Goal: Task Accomplishment & Management: Manage account settings

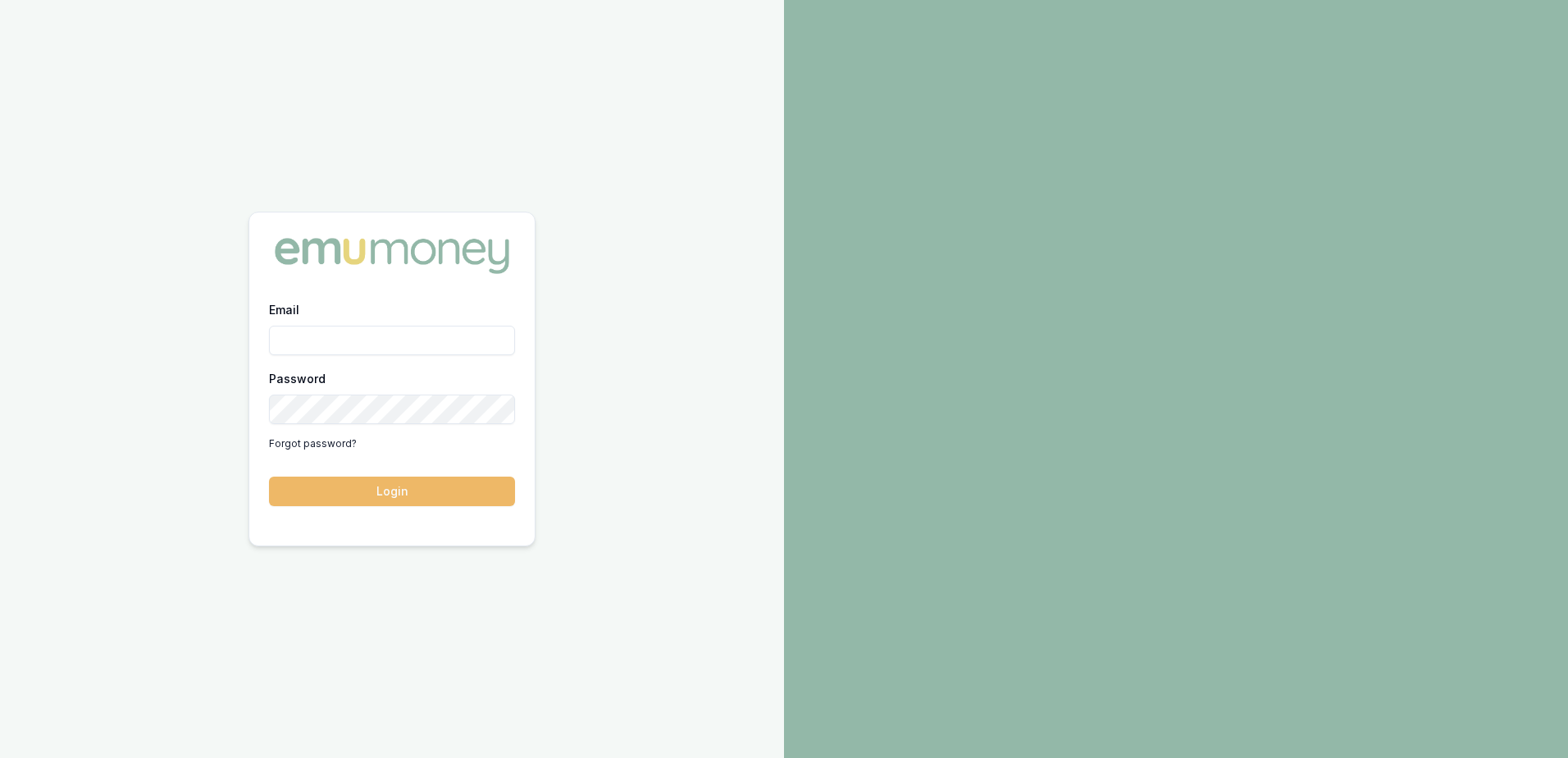
type input "[EMAIL_ADDRESS][DOMAIN_NAME]"
click at [400, 503] on button "Login" at bounding box center [392, 491] width 246 height 30
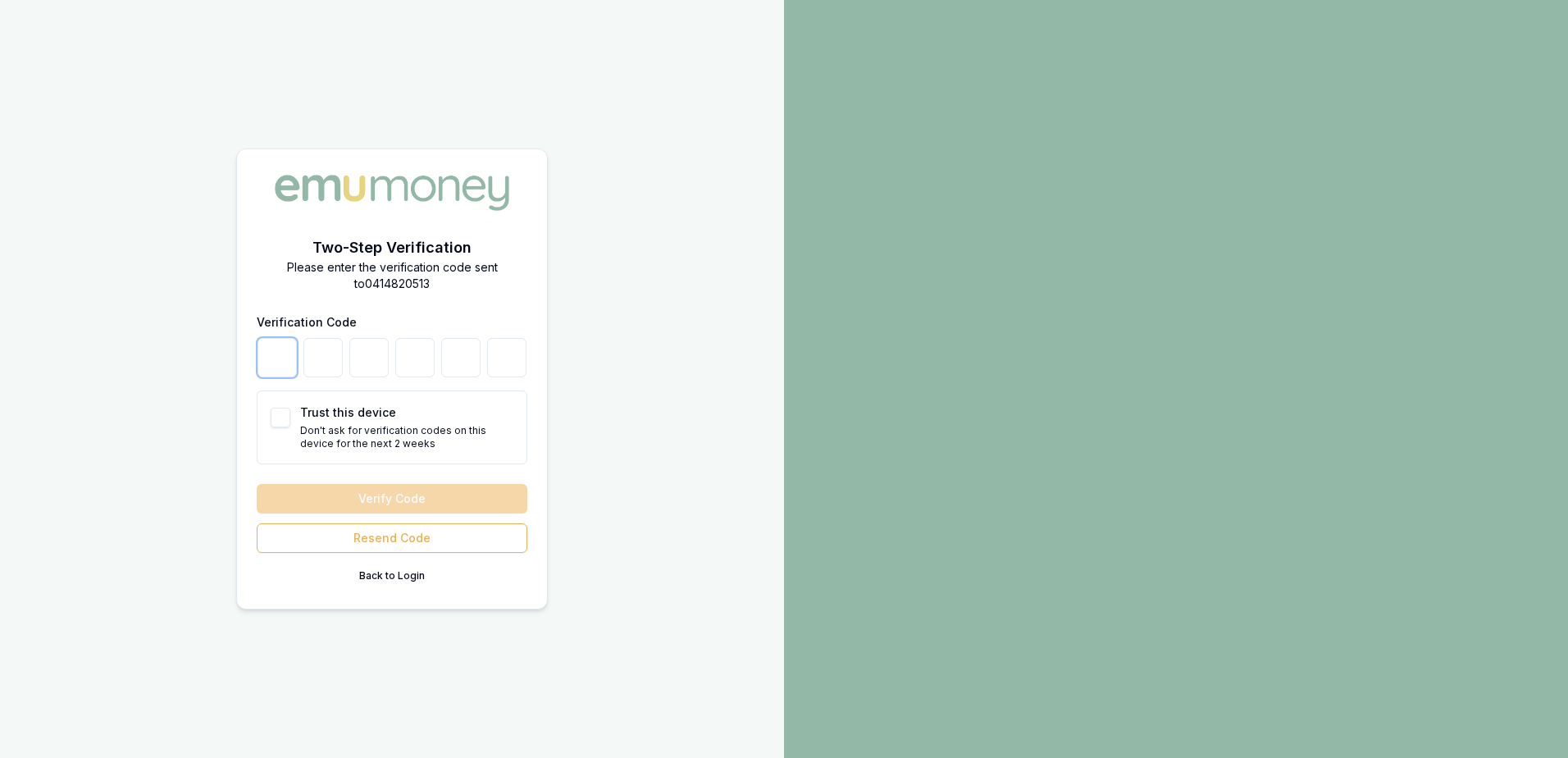
click at [270, 357] on input "number" at bounding box center [277, 358] width 39 height 39
type input "6"
type input "5"
type input "1"
type input "8"
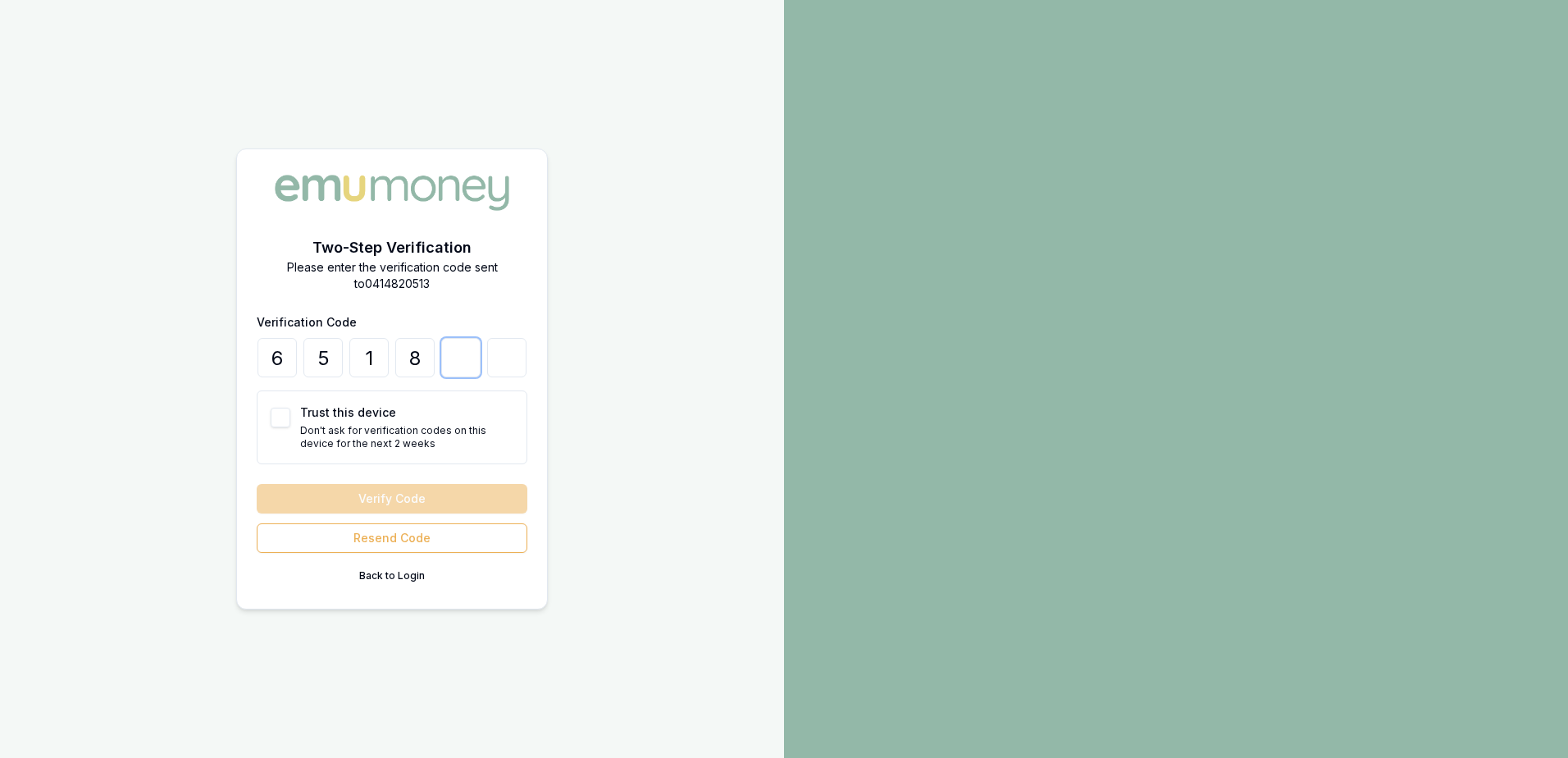
type input "2"
type input "0"
click at [399, 476] on form "Verification Code 6 5 1 8 2 0 Trust this device Don't ask for verification code…" at bounding box center [392, 450] width 270 height 277
click at [398, 486] on button "Verify Code" at bounding box center [392, 498] width 270 height 30
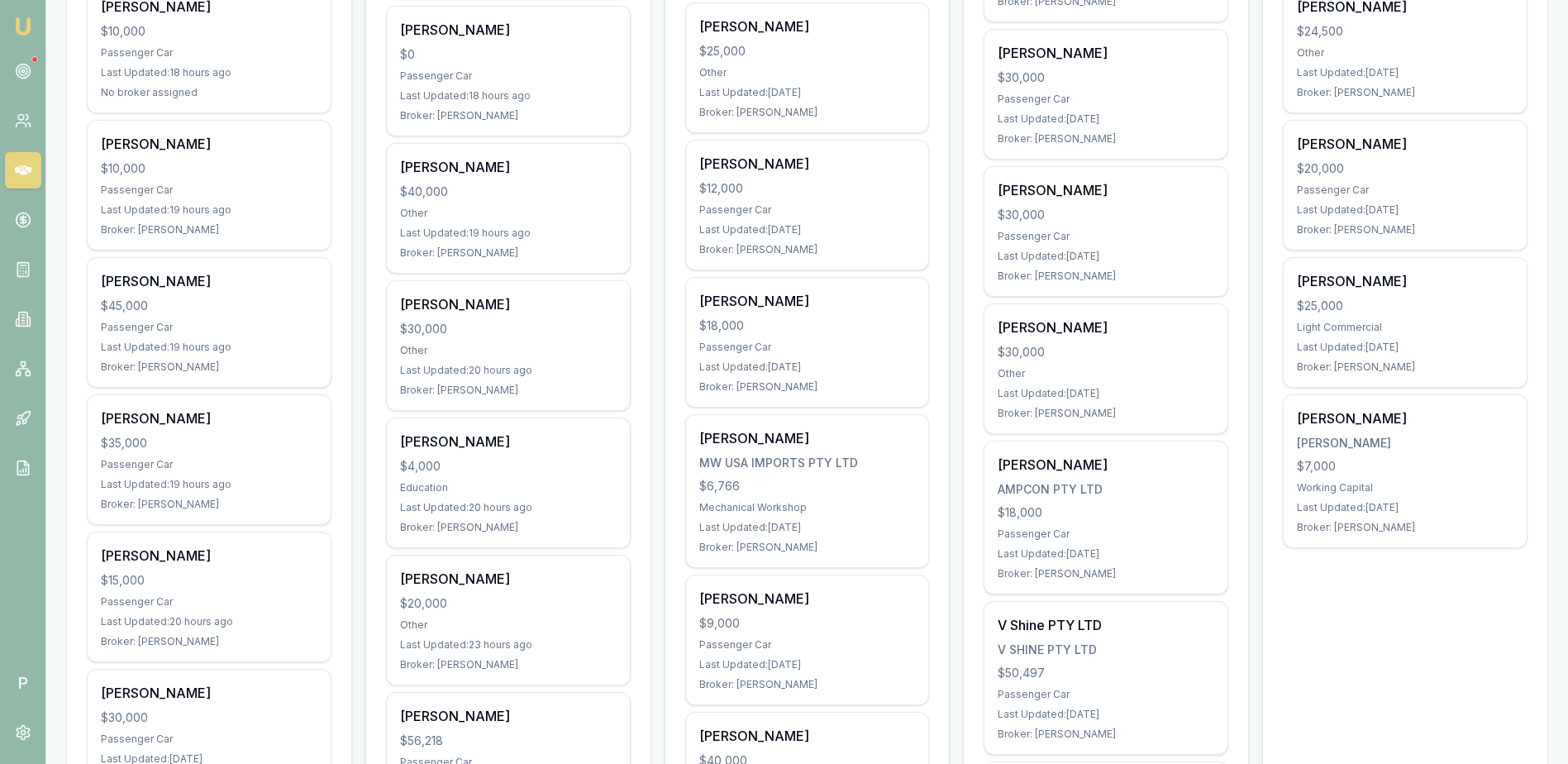
scroll to position [827, 0]
